Goal: Navigation & Orientation: Understand site structure

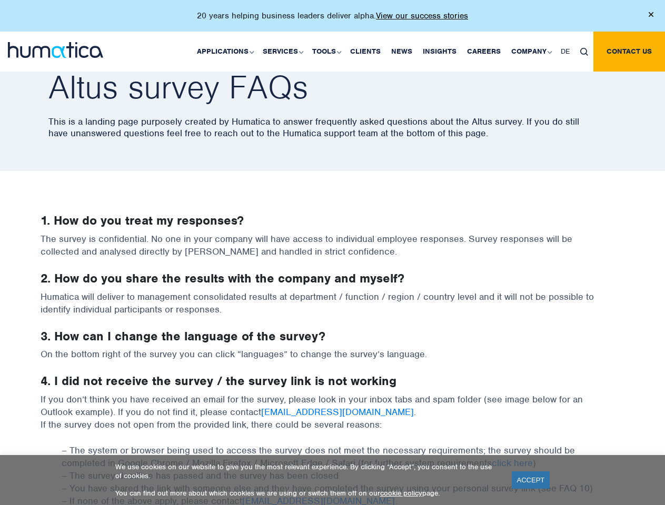
click at [332, 20] on p "20 years helping business leaders deliver alpha. View our success stories" at bounding box center [332, 16] width 271 height 11
click at [227, 51] on link "Applications" at bounding box center [225, 52] width 66 height 40
click at [284, 51] on link "Services" at bounding box center [281, 52] width 49 height 40
click at [328, 51] on link "Tools" at bounding box center [326, 52] width 38 height 40
click at [531, 51] on link "Company" at bounding box center [530, 52] width 49 height 40
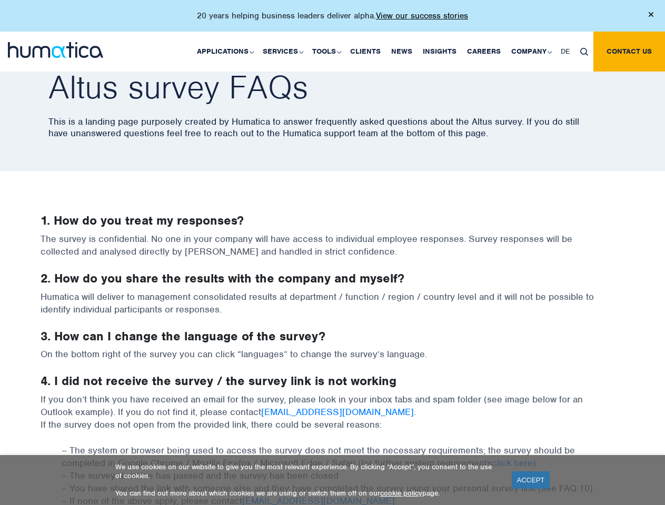
click at [584, 51] on img at bounding box center [584, 52] width 8 height 8
click at [531, 480] on link "ACCEPT" at bounding box center [531, 480] width 38 height 17
